Goal: Task Accomplishment & Management: Manage account settings

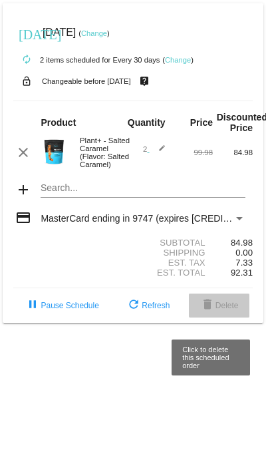
click at [221, 310] on span "delete Delete" at bounding box center [219, 305] width 39 height 9
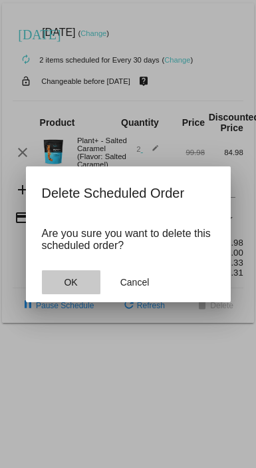
click at [67, 285] on span "OK" at bounding box center [70, 282] width 13 height 11
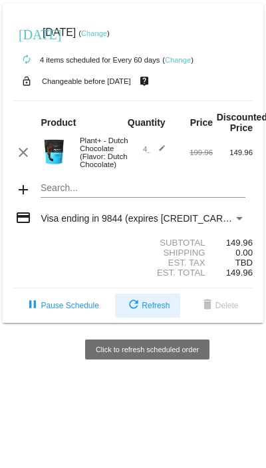
click at [139, 99] on mat-icon "refresh" at bounding box center [134, 305] width 16 height 16
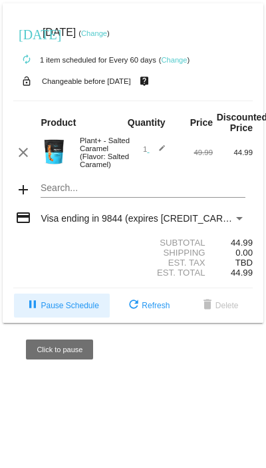
click at [53, 99] on span "pause Pause Schedule" at bounding box center [62, 305] width 74 height 9
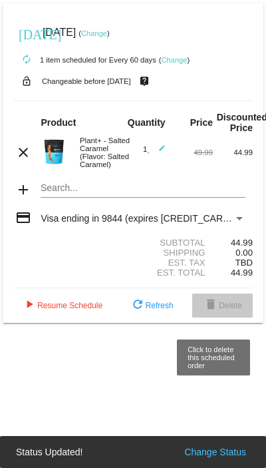
click at [221, 99] on button "delete Delete" at bounding box center [222, 305] width 61 height 24
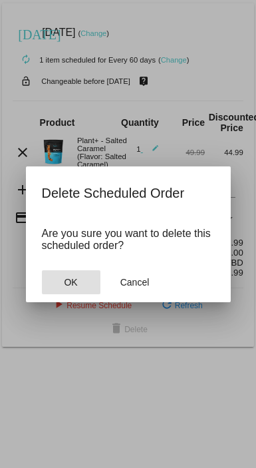
click at [74, 99] on button "OK" at bounding box center [71, 282] width 59 height 24
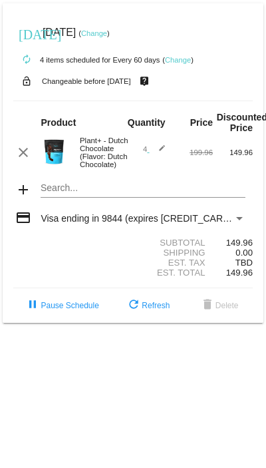
click at [180, 61] on link "Change" at bounding box center [178, 60] width 26 height 8
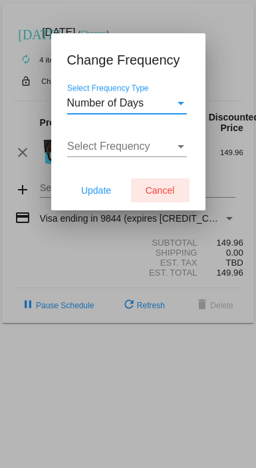
click at [158, 188] on span "Cancel" at bounding box center [160, 190] width 29 height 11
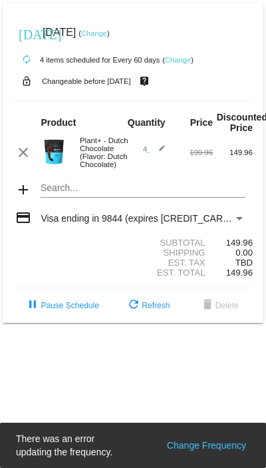
click at [59, 154] on img at bounding box center [54, 151] width 27 height 27
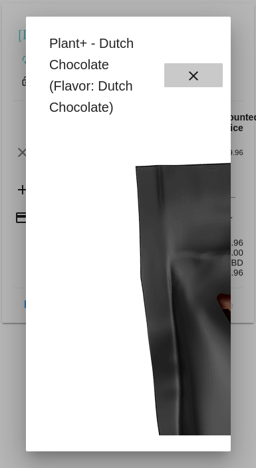
click at [200, 76] on mat-icon "close" at bounding box center [194, 76] width 16 height 16
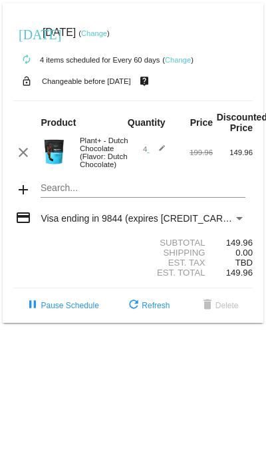
click at [162, 150] on mat-icon "edit" at bounding box center [158, 152] width 16 height 16
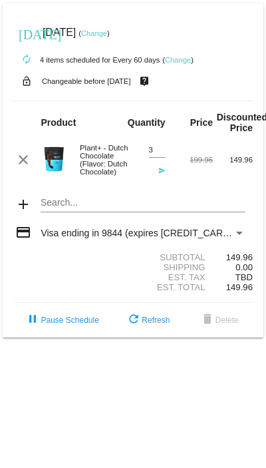
click at [160, 152] on input "3" at bounding box center [157, 150] width 17 height 9
type input "2"
click at [160, 152] on input "2" at bounding box center [157, 150] width 17 height 9
click at [48, 200] on mat-card "today Sep 23 2025 ( Change ) autorenew 4 items scheduled for Every 60 days ( Ch…" at bounding box center [133, 170] width 261 height 334
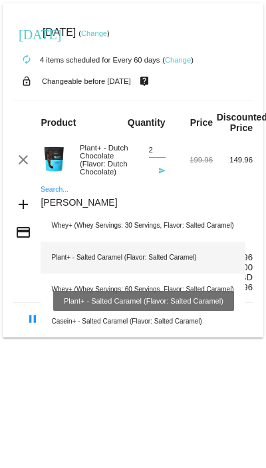
type input "sal"
click at [102, 257] on div "Plant+ - Salted Caramel (Flavor: Salted Caramel)" at bounding box center [143, 257] width 204 height 32
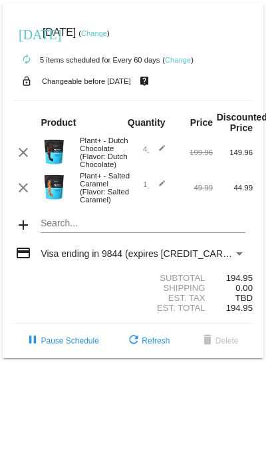
click at [160, 189] on mat-icon "edit" at bounding box center [158, 188] width 16 height 16
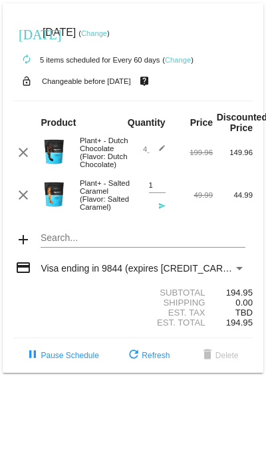
type input "2"
click at [161, 186] on input "2" at bounding box center [157, 185] width 17 height 9
click at [162, 151] on mat-icon "edit" at bounding box center [158, 152] width 16 height 16
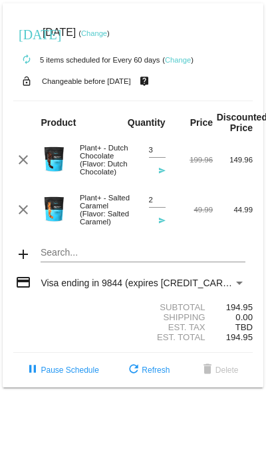
click at [161, 154] on input "3" at bounding box center [157, 150] width 17 height 9
click at [160, 150] on input "4" at bounding box center [157, 150] width 17 height 9
click at [160, 151] on input "5" at bounding box center [157, 150] width 17 height 9
click at [160, 151] on input "6" at bounding box center [157, 150] width 17 height 9
click at [160, 153] on input "5" at bounding box center [157, 150] width 17 height 9
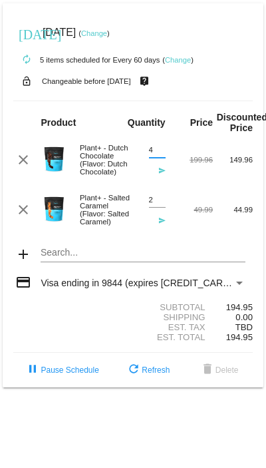
click at [160, 153] on input "4" at bounding box center [157, 150] width 17 height 9
click at [160, 153] on input "3" at bounding box center [157, 150] width 17 height 9
click at [160, 153] on input "2" at bounding box center [157, 150] width 17 height 9
click at [175, 262] on div at bounding box center [143, 261] width 204 height 1
click at [158, 149] on input "3" at bounding box center [157, 150] width 17 height 9
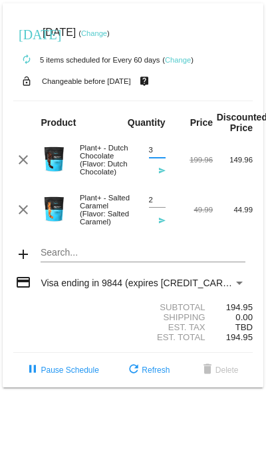
type input "2"
click at [159, 153] on input "2" at bounding box center [157, 150] width 17 height 9
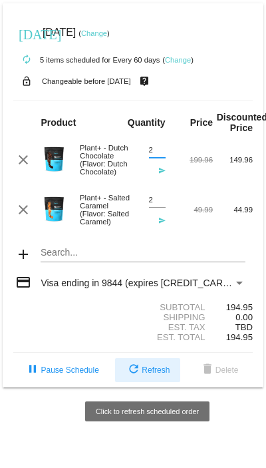
click at [148, 368] on button "refresh Refresh" at bounding box center [147, 370] width 65 height 24
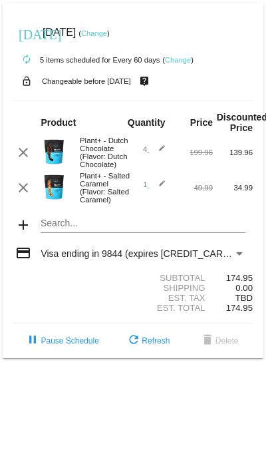
click at [162, 152] on mat-icon "edit" at bounding box center [158, 152] width 16 height 16
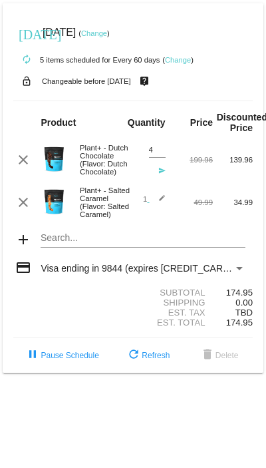
click at [162, 152] on input "4" at bounding box center [157, 150] width 17 height 9
click at [160, 152] on input "3" at bounding box center [157, 150] width 17 height 9
type input "2"
click at [160, 152] on input "2" at bounding box center [157, 150] width 17 height 9
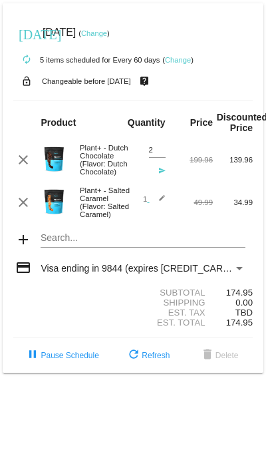
click at [160, 203] on mat-icon "edit" at bounding box center [158, 202] width 16 height 16
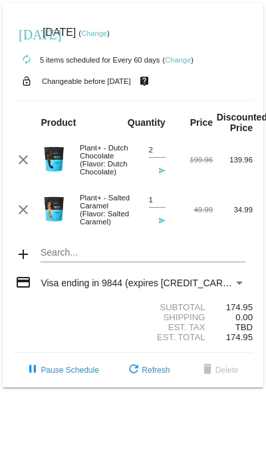
type input "2"
click at [160, 198] on input "2" at bounding box center [157, 200] width 17 height 9
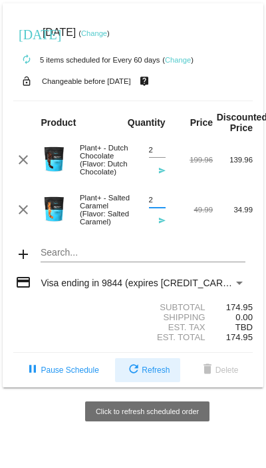
click at [145, 372] on span "refresh Refresh" at bounding box center [148, 369] width 44 height 9
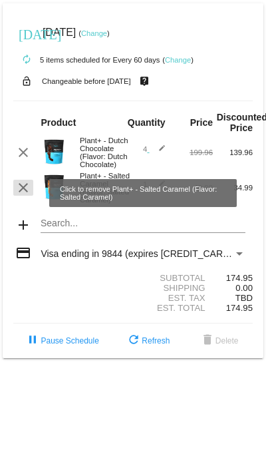
click at [26, 191] on mat-icon "clear" at bounding box center [23, 188] width 16 height 16
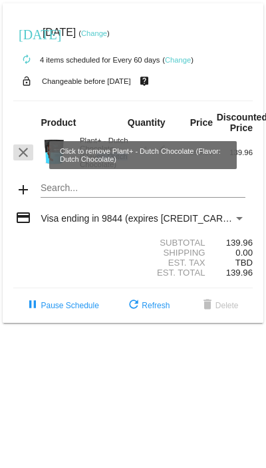
click at [25, 154] on mat-icon "clear" at bounding box center [23, 152] width 16 height 16
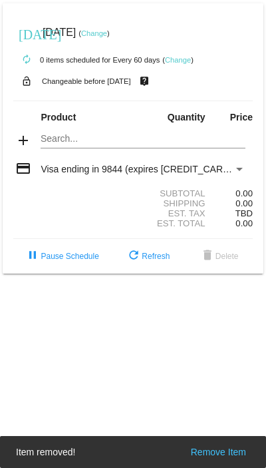
click at [22, 142] on mat-icon "add" at bounding box center [23, 140] width 16 height 16
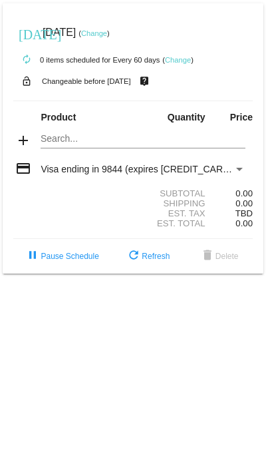
click at [47, 140] on mat-card "today Sep 23 2025 ( Change ) autorenew 0 items scheduled for Every 60 days ( Ch…" at bounding box center [133, 138] width 261 height 270
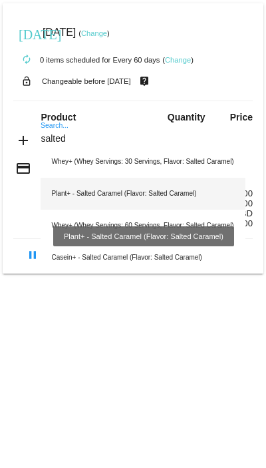
type input "salted"
click at [119, 200] on div "Plant+ - Salted Caramel (Flavor: Salted Caramel)" at bounding box center [143, 194] width 204 height 32
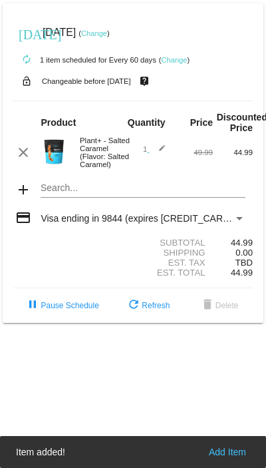
click at [162, 150] on mat-icon "edit" at bounding box center [158, 152] width 16 height 16
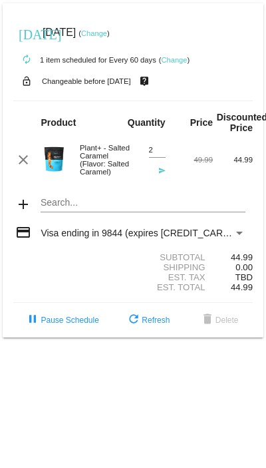
click at [162, 150] on input "2" at bounding box center [157, 150] width 17 height 9
click at [162, 150] on input "3" at bounding box center [157, 150] width 17 height 9
type input "4"
click at [162, 150] on input "4" at bounding box center [157, 150] width 17 height 9
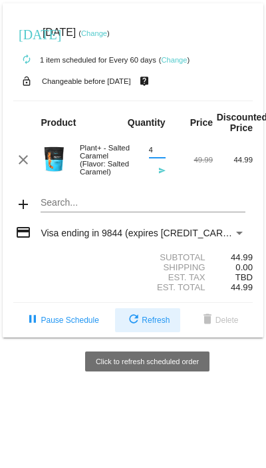
click at [148, 324] on span "refresh Refresh" at bounding box center [148, 319] width 44 height 9
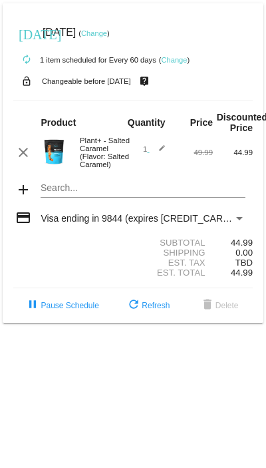
click at [175, 59] on link "Change" at bounding box center [174, 60] width 26 height 8
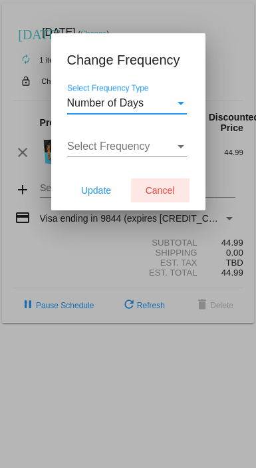
click at [154, 190] on span "Cancel" at bounding box center [160, 190] width 29 height 11
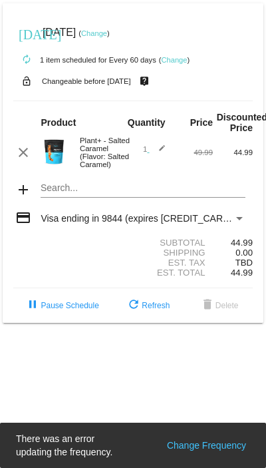
click at [162, 150] on mat-icon "edit" at bounding box center [158, 152] width 16 height 16
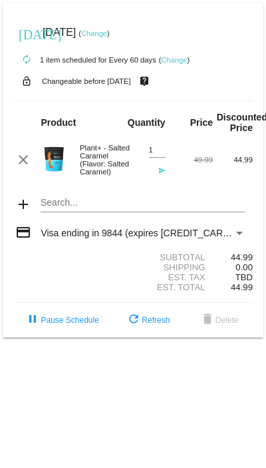
click at [160, 171] on mat-icon "send" at bounding box center [158, 175] width 16 height 16
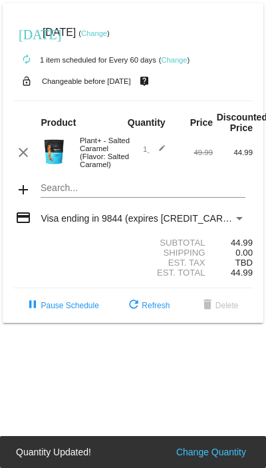
click at [146, 150] on span "1 edit" at bounding box center [154, 149] width 23 height 8
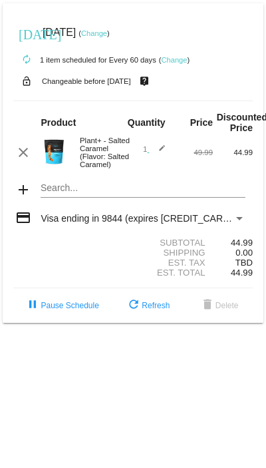
click at [162, 151] on mat-icon "edit" at bounding box center [158, 152] width 16 height 16
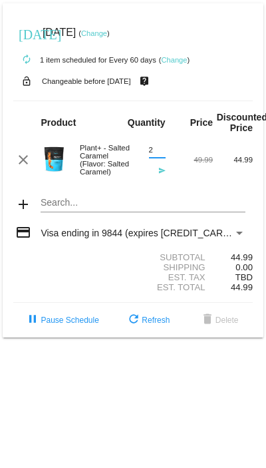
click at [159, 147] on input "2" at bounding box center [157, 150] width 17 height 9
click at [159, 147] on input "3" at bounding box center [157, 150] width 17 height 9
type input "4"
click at [159, 147] on input "4" at bounding box center [157, 150] width 17 height 9
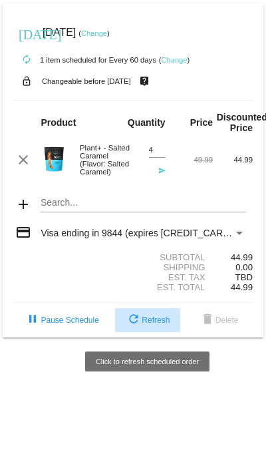
click at [150, 324] on span "refresh Refresh" at bounding box center [148, 319] width 44 height 9
